Goal: Task Accomplishment & Management: Use online tool/utility

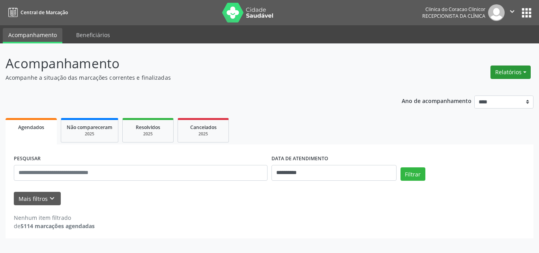
click at [512, 72] on button "Relatórios" at bounding box center [510, 71] width 40 height 13
click at [471, 90] on link "Agendamentos" at bounding box center [488, 89] width 85 height 11
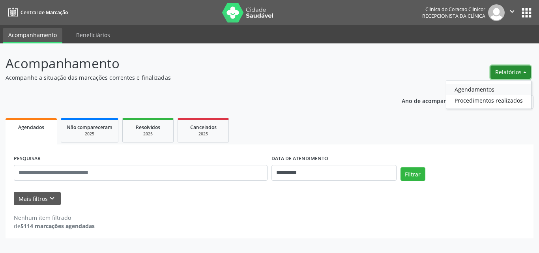
select select "*"
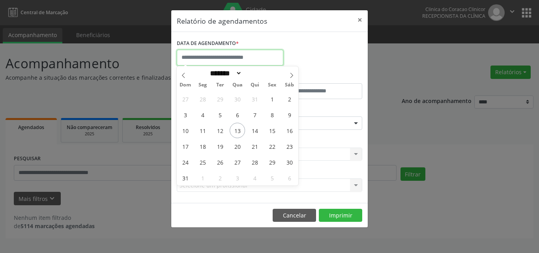
click at [214, 61] on input "text" at bounding box center [230, 58] width 106 height 16
click at [272, 129] on span "15" at bounding box center [271, 130] width 15 height 15
type input "**********"
click at [272, 129] on span "15" at bounding box center [271, 130] width 15 height 15
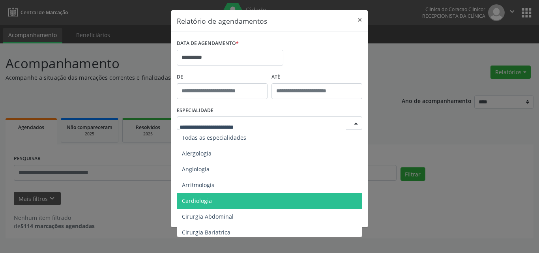
click at [200, 200] on span "Cardiologia" at bounding box center [197, 200] width 30 height 7
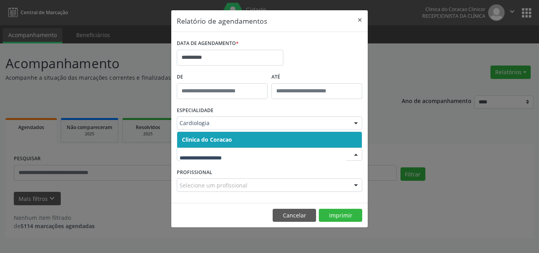
click at [228, 136] on span "Clinica do Coracao" at bounding box center [207, 139] width 50 height 7
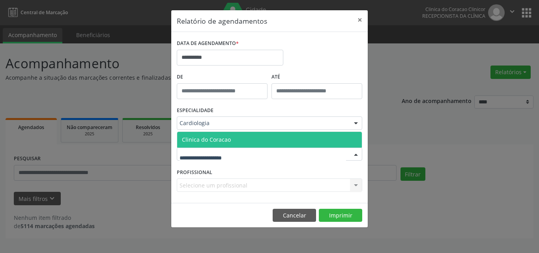
click at [232, 139] on span "Clinica do Coracao" at bounding box center [269, 140] width 185 height 16
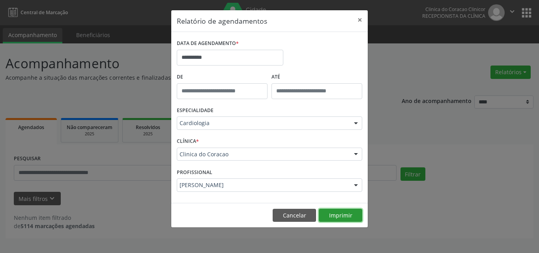
click at [332, 213] on button "Imprimir" at bounding box center [340, 215] width 43 height 13
